Goal: Check status: Check status

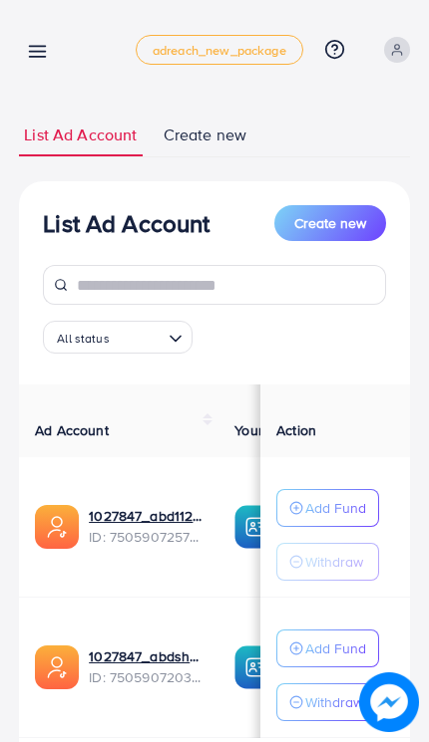
click at [38, 46] on icon at bounding box center [37, 51] width 21 height 21
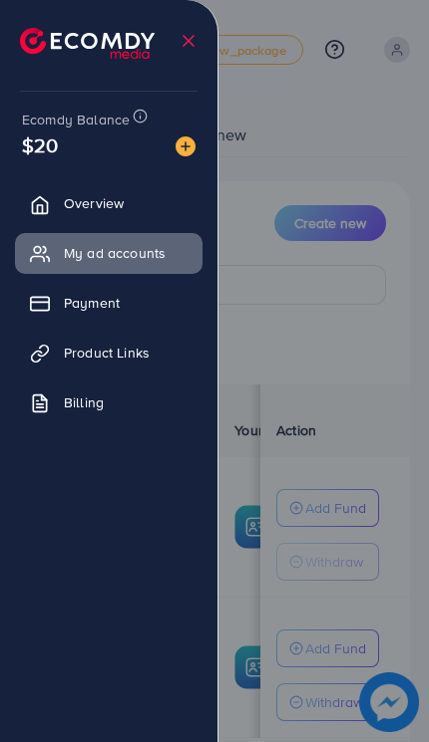
click at [124, 345] on span "Product Links" at bounding box center [107, 353] width 86 height 20
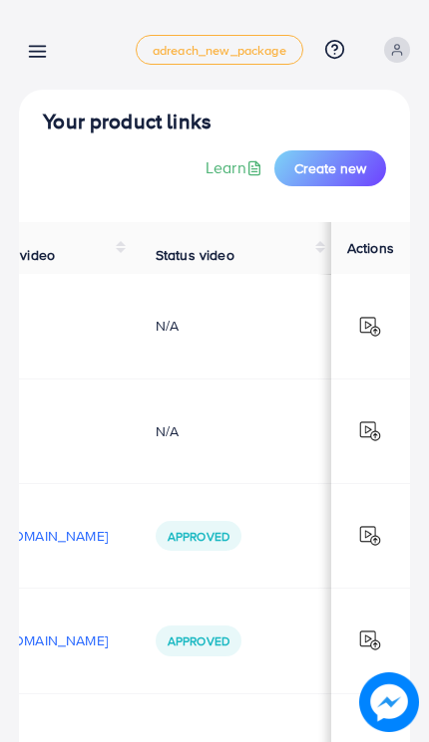
scroll to position [0, 1146]
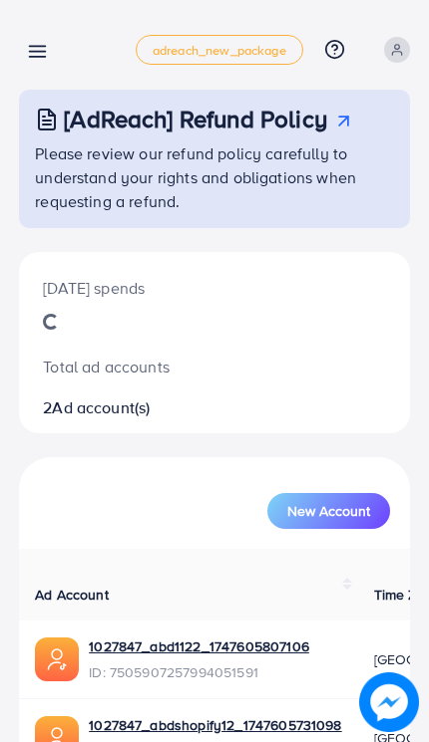
click at [34, 51] on icon at bounding box center [37, 51] width 21 height 21
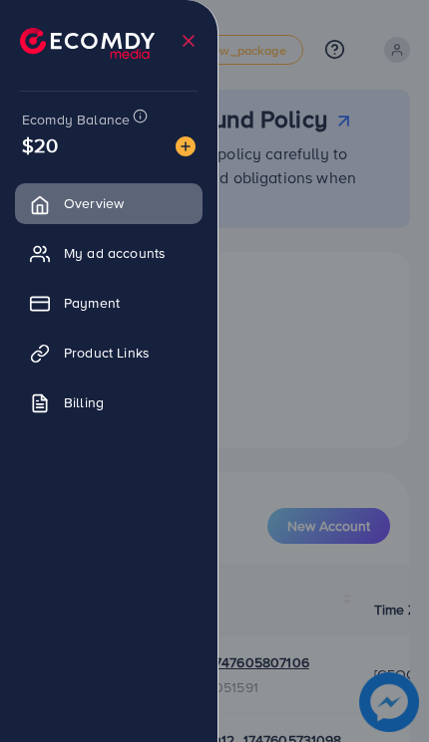
click at [132, 351] on span "Product Links" at bounding box center [107, 353] width 86 height 20
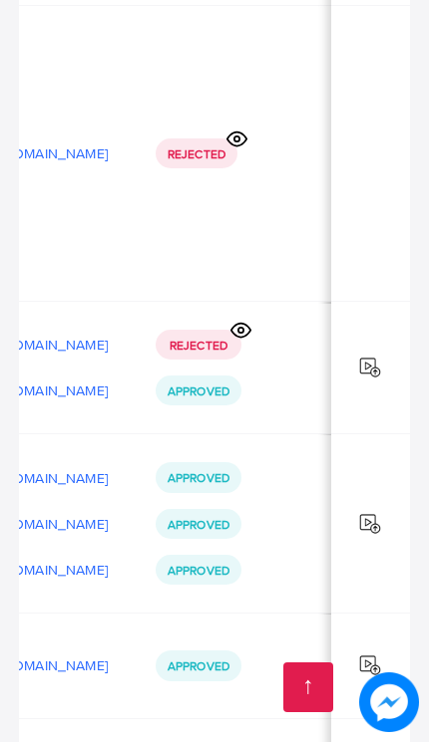
scroll to position [2419, 0]
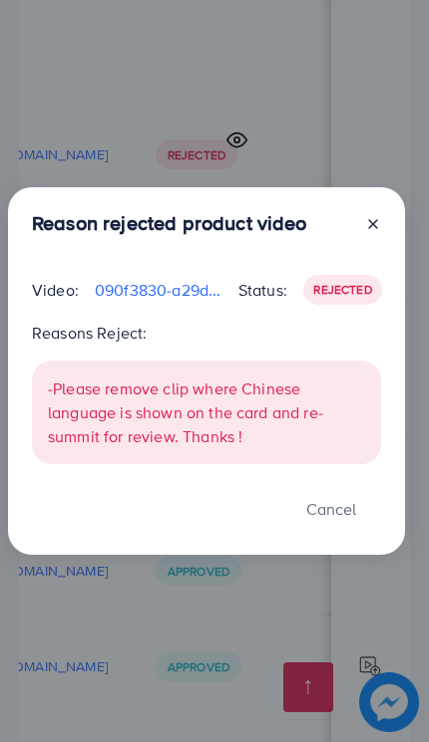
click at [343, 464] on div "-Please remove clip where Chinese language is shown on the card and re-summit f…" at bounding box center [206, 413] width 349 height 104
click at [336, 464] on div "-Please remove clip where Chinese language is shown on the card and re-summit f…" at bounding box center [206, 413] width 349 height 104
click at [339, 464] on div "-Please remove clip where Chinese language is shown on the card and re-summit f…" at bounding box center [206, 413] width 349 height 104
click at [323, 448] on p "-Please remove clip where Chinese language is shown on the card and re-summit f…" at bounding box center [206, 413] width 317 height 72
click at [327, 520] on div "Reason rejected product video Video: 090f3830-a29d-4fe2-9067-d976a6d905cb-17495…" at bounding box center [206, 371] width 397 height 368
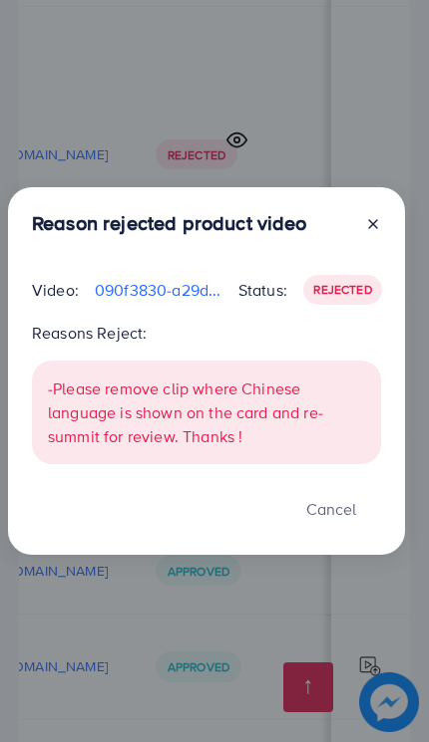
click at [326, 520] on div "Reason rejected product video Video: 090f3830-a29d-4fe2-9067-d976a6d905cb-17495…" at bounding box center [206, 371] width 397 height 368
click at [361, 215] on div "Reason rejected product video Video: 090f3830-a29d-4fe2-9067-d976a6d905cb-17495…" at bounding box center [214, 371] width 429 height 742
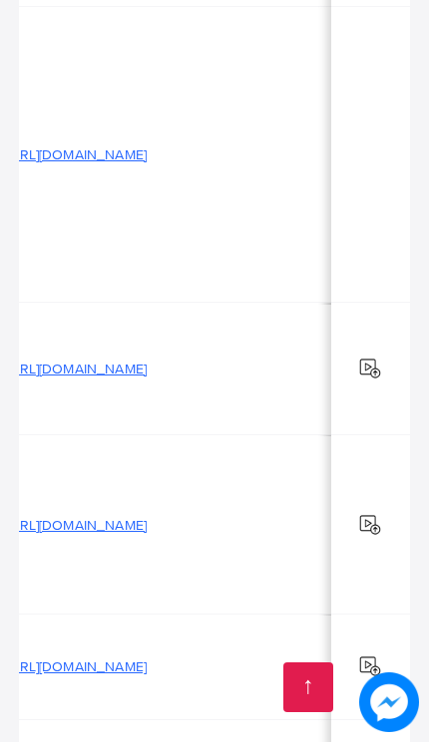
scroll to position [0, 38]
